Goal: Book appointment/travel/reservation

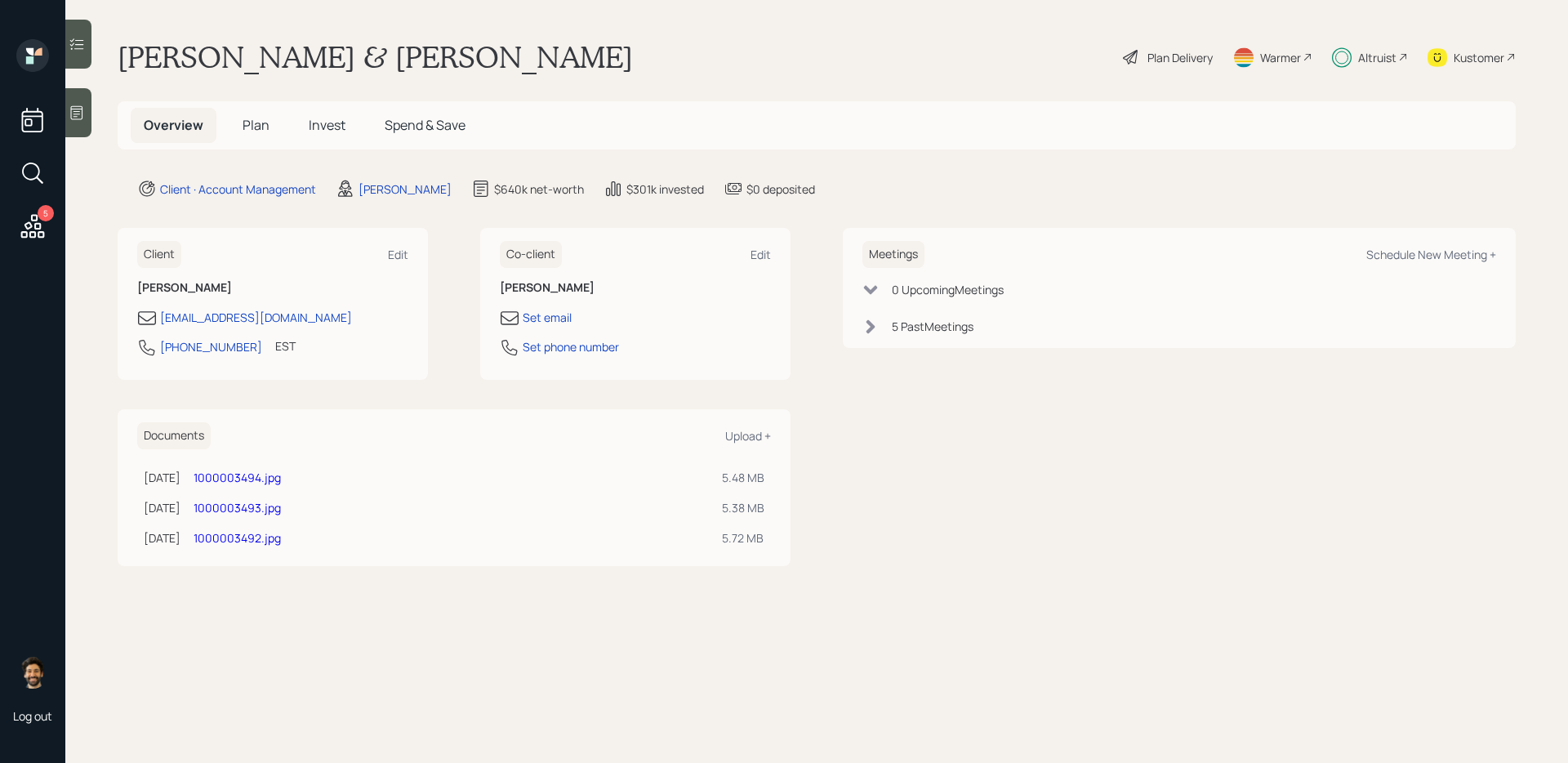
click at [1391, 262] on div "Meetings Schedule New Meeting +" at bounding box center [1178, 254] width 634 height 27
click at [1388, 259] on div "Schedule New Meeting +" at bounding box center [1431, 255] width 130 height 16
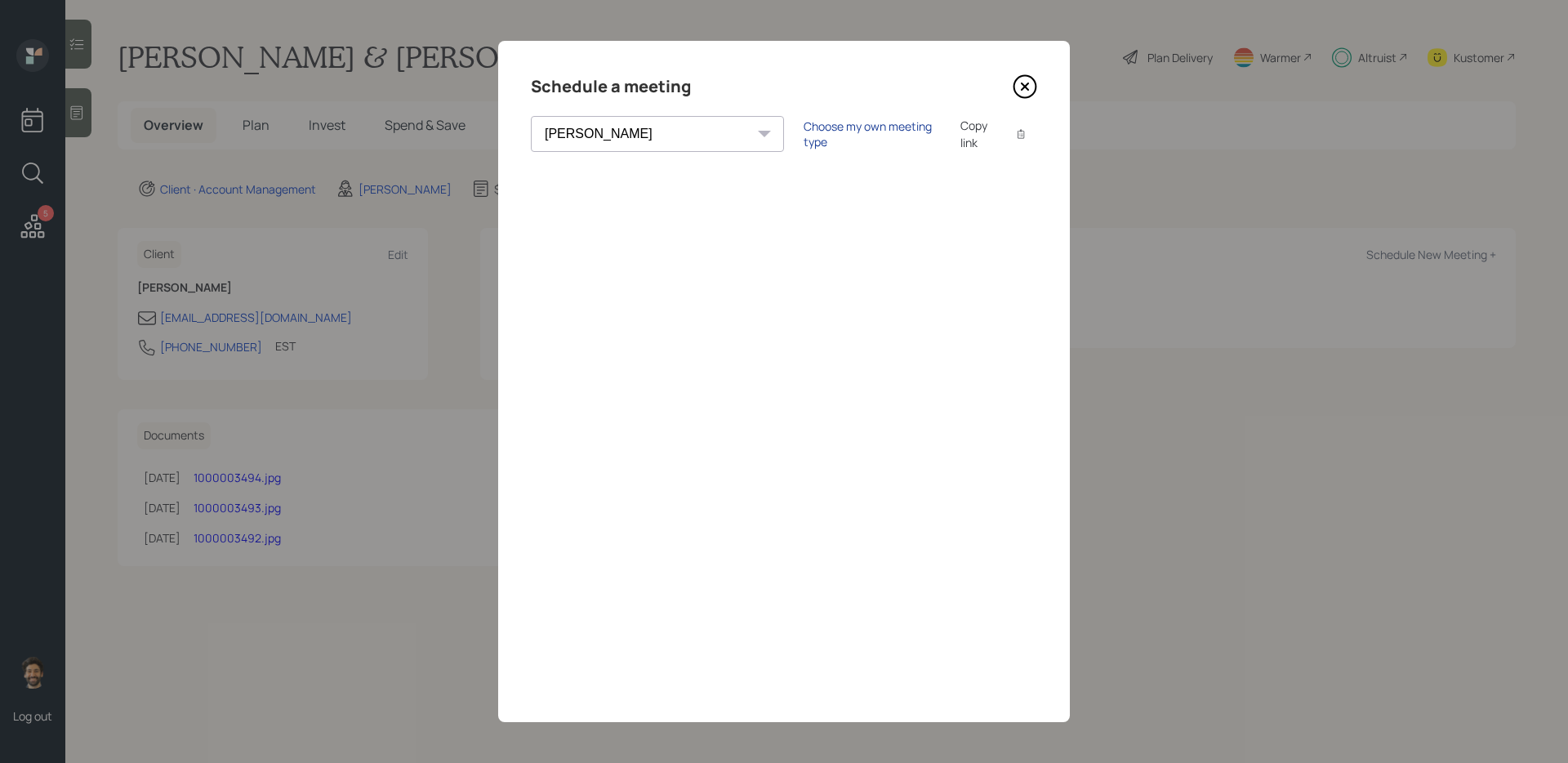
click at [804, 135] on div "Choose my own meeting type" at bounding box center [872, 134] width 137 height 31
click at [587, 148] on select "Theresa Spinello Matthew Burke Xavier Ross Eitan Bar-David Ian Yamey Trevor Nel…" at bounding box center [671, 133] width 282 height 36
select select "round-robin"
click at [531, 116] on select "Theresa Spinello Matthew Burke Xavier Ross Eitan Bar-David Ian Yamey Trevor Nel…" at bounding box center [671, 133] width 282 height 36
